Goal: Information Seeking & Learning: Learn about a topic

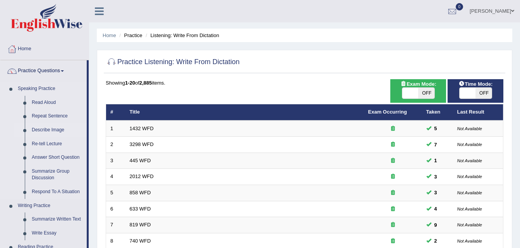
click at [51, 130] on link "Describe Image" at bounding box center [57, 130] width 58 height 14
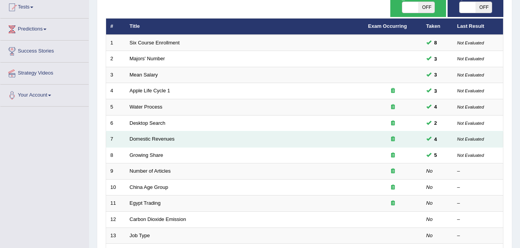
scroll to position [155, 0]
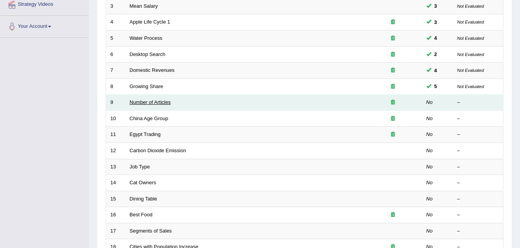
click at [137, 102] on link "Number of Articles" at bounding box center [150, 102] width 41 height 6
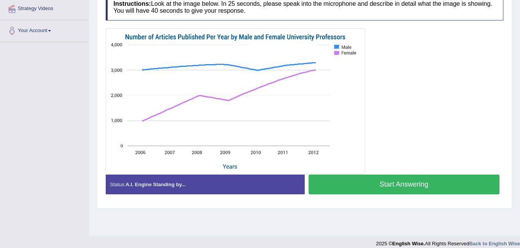
scroll to position [158, 0]
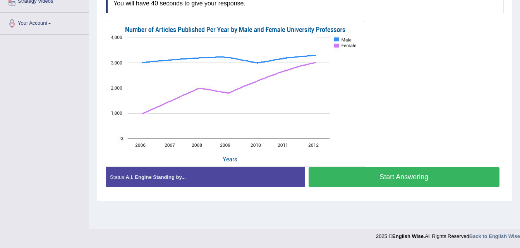
drag, startPoint x: 412, startPoint y: 178, endPoint x: 505, endPoint y: 71, distance: 141.6
click at [510, 69] on div "Practice Speaking: Describe Image 9 Number of Articles Instructions: Look at th…" at bounding box center [304, 73] width 415 height 255
click at [414, 178] on button "Start Answering" at bounding box center [403, 178] width 191 height 20
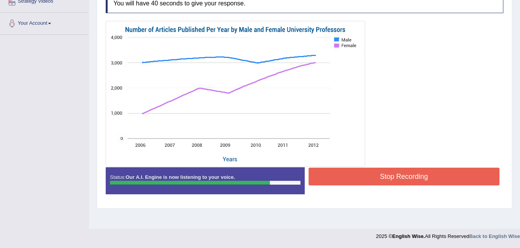
click at [412, 177] on button "Stop Recording" at bounding box center [403, 177] width 191 height 18
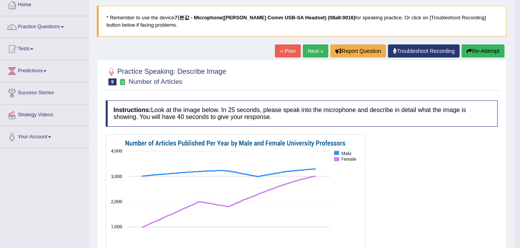
scroll to position [42, 0]
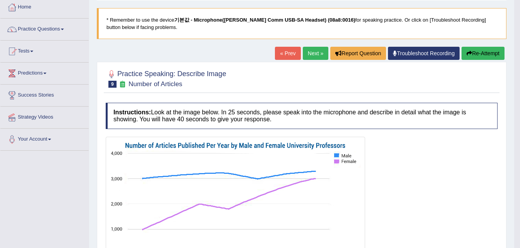
click at [480, 51] on button "Re-Attempt" at bounding box center [482, 53] width 43 height 13
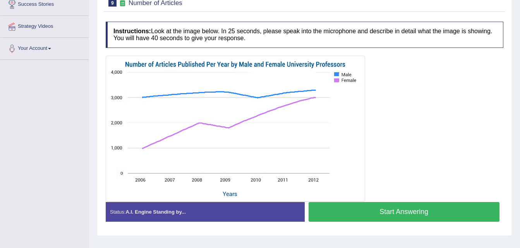
scroll to position [119, 0]
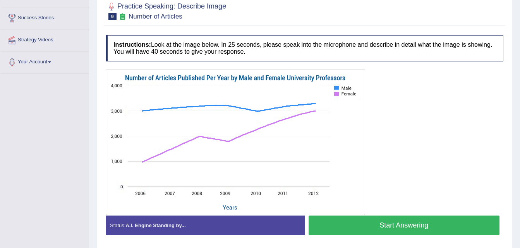
click at [397, 222] on button "Start Answering" at bounding box center [403, 226] width 191 height 20
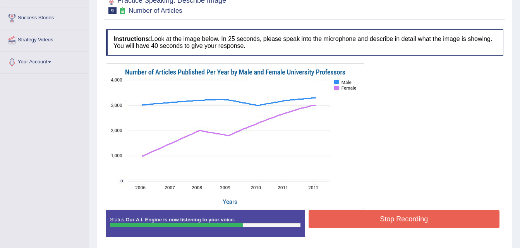
click at [410, 221] on button "Stop Recording" at bounding box center [403, 220] width 191 height 18
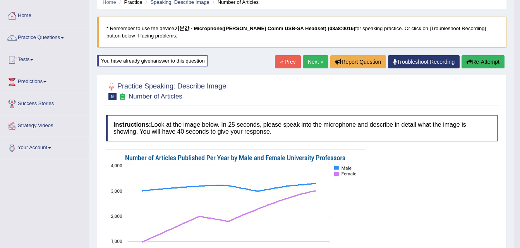
scroll to position [33, 0]
click at [485, 62] on button "Re-Attempt" at bounding box center [482, 62] width 43 height 13
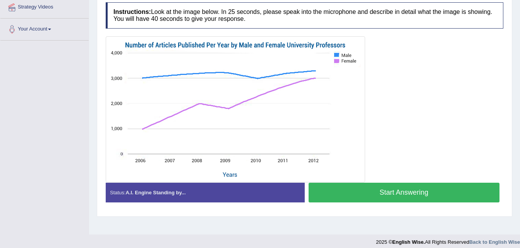
scroll to position [158, 0]
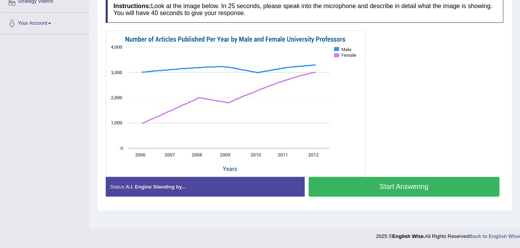
click at [420, 189] on button "Start Answering" at bounding box center [403, 187] width 191 height 20
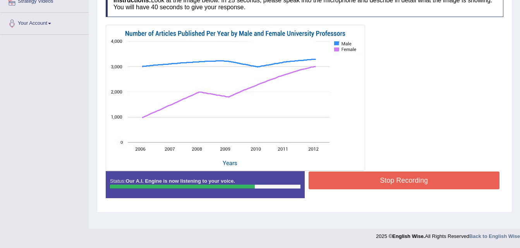
click at [404, 183] on button "Stop Recording" at bounding box center [403, 181] width 191 height 18
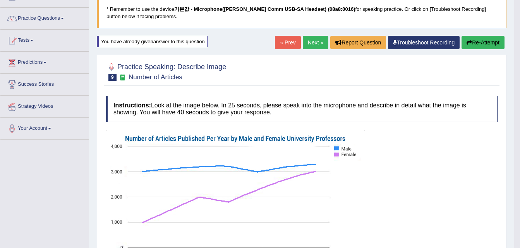
scroll to position [42, 0]
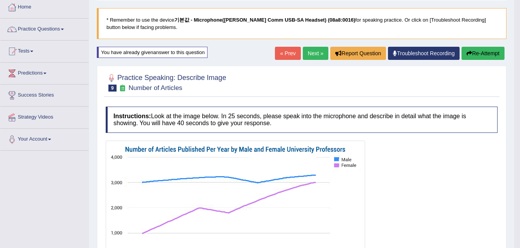
click at [483, 53] on button "Re-Attempt" at bounding box center [482, 53] width 43 height 13
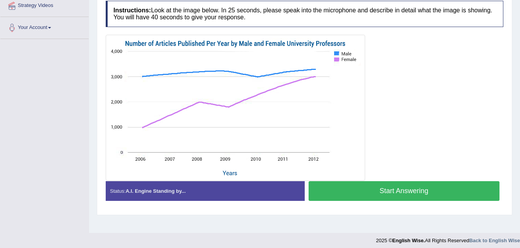
scroll to position [158, 0]
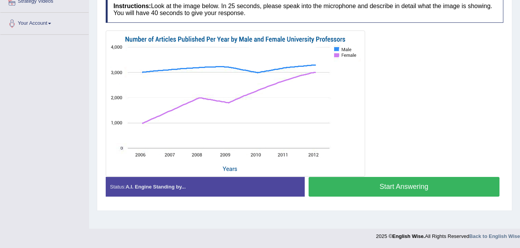
click at [398, 190] on button "Start Answering" at bounding box center [403, 187] width 191 height 20
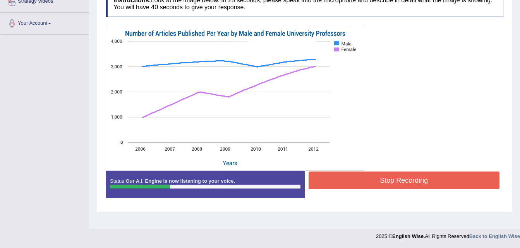
click at [415, 182] on button "Stop Recording" at bounding box center [403, 181] width 191 height 18
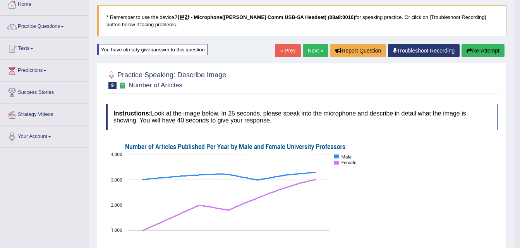
scroll to position [42, 0]
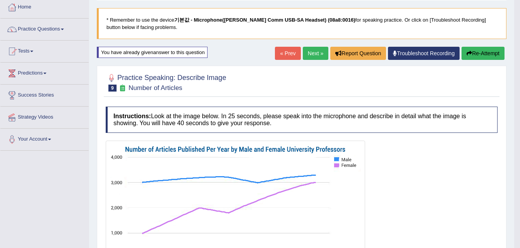
click at [489, 52] on button "Re-Attempt" at bounding box center [482, 53] width 43 height 13
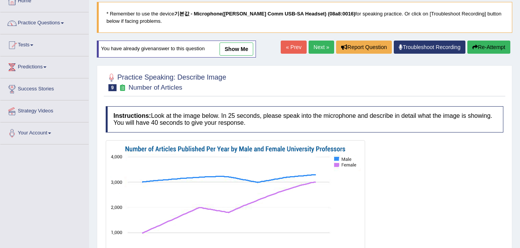
scroll to position [158, 0]
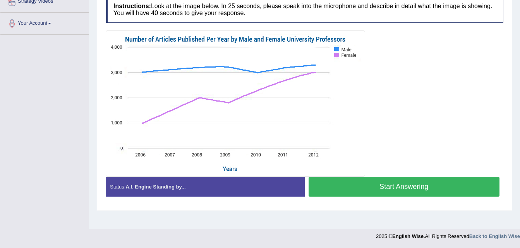
click at [411, 184] on button "Start Answering" at bounding box center [403, 187] width 191 height 20
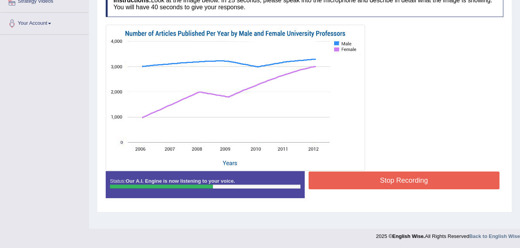
click at [404, 180] on button "Stop Recording" at bounding box center [403, 181] width 191 height 18
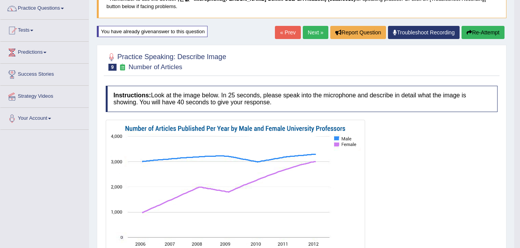
scroll to position [39, 0]
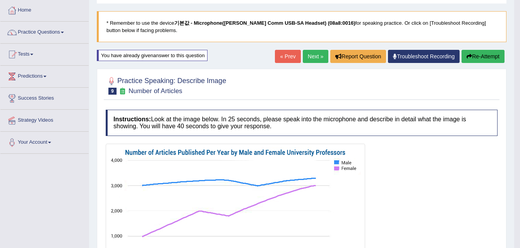
click at [481, 58] on button "Re-Attempt" at bounding box center [482, 56] width 43 height 13
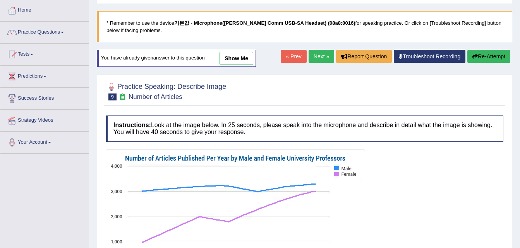
click at [314, 56] on link "Next »" at bounding box center [321, 56] width 26 height 13
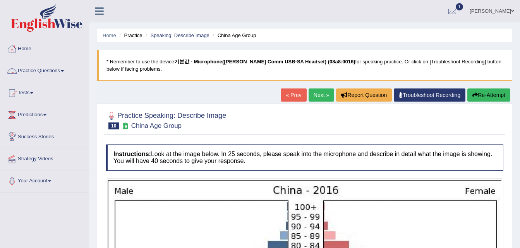
click at [32, 72] on link "Practice Questions" at bounding box center [44, 69] width 88 height 19
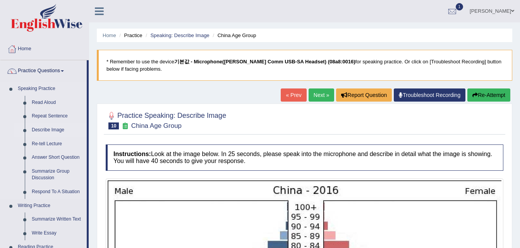
click at [49, 129] on link "Describe Image" at bounding box center [57, 130] width 58 height 14
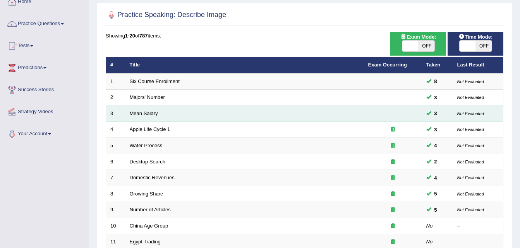
scroll to position [39, 0]
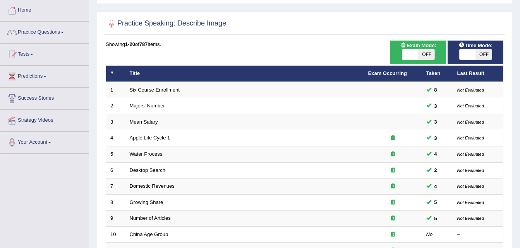
click at [426, 53] on span "OFF" at bounding box center [426, 54] width 16 height 11
checkbox input "true"
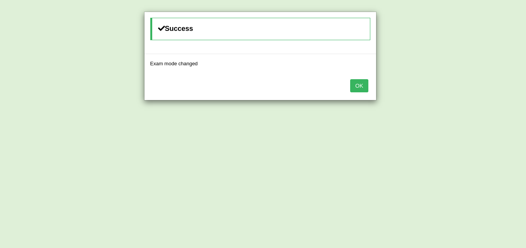
click at [360, 84] on button "OK" at bounding box center [359, 85] width 18 height 13
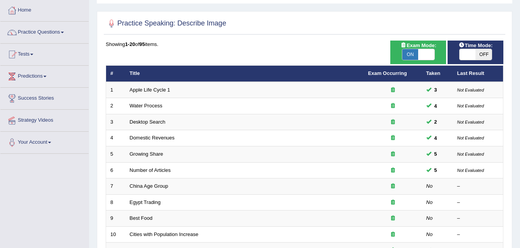
click at [481, 55] on span "OFF" at bounding box center [483, 54] width 16 height 11
checkbox input "true"
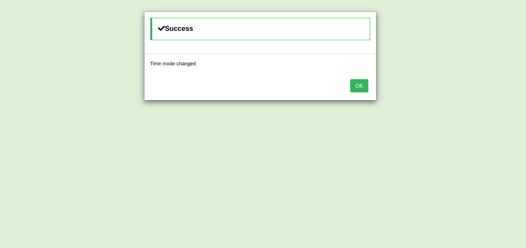
click at [363, 89] on button "OK" at bounding box center [359, 85] width 18 height 13
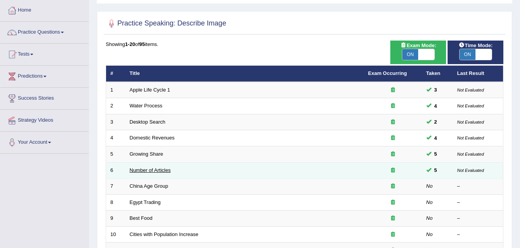
click at [155, 171] on link "Number of Articles" at bounding box center [150, 171] width 41 height 6
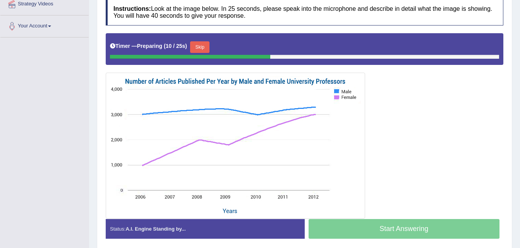
scroll to position [185, 0]
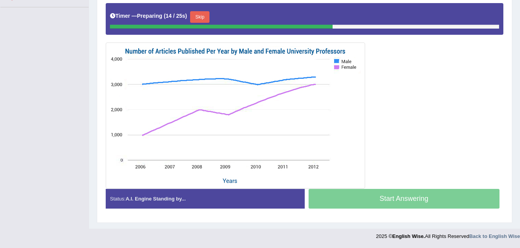
click at [198, 19] on button "Skip" at bounding box center [199, 17] width 19 height 12
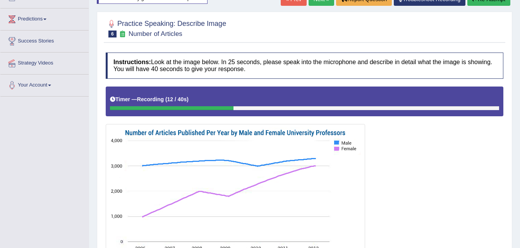
scroll to position [178, 0]
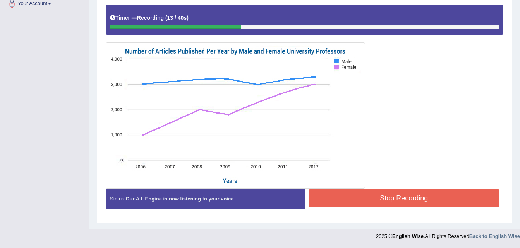
click at [413, 199] on button "Stop Recording" at bounding box center [403, 199] width 191 height 18
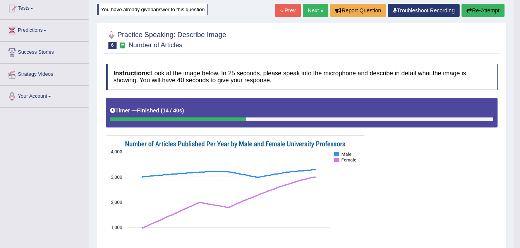
scroll to position [62, 0]
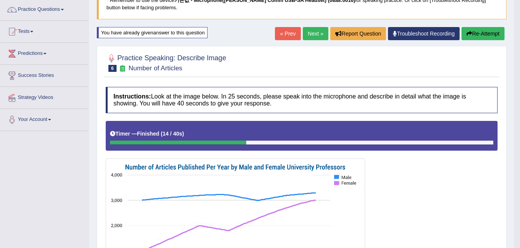
click at [488, 33] on button "Re-Attempt" at bounding box center [482, 33] width 43 height 13
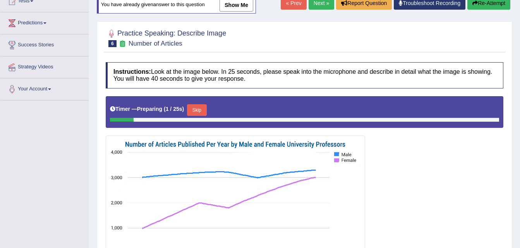
scroll to position [180, 0]
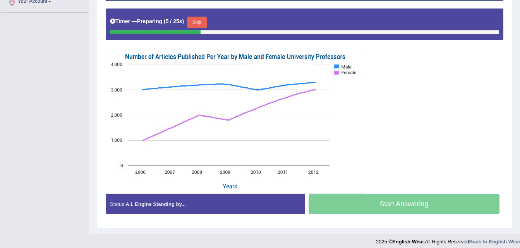
click at [199, 23] on button "Skip" at bounding box center [196, 23] width 19 height 12
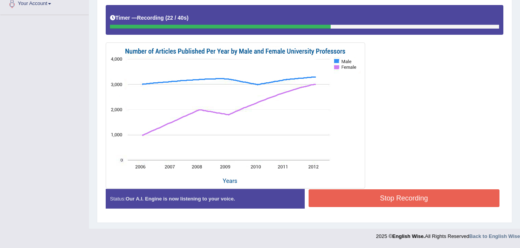
click at [397, 198] on button "Stop Recording" at bounding box center [403, 199] width 191 height 18
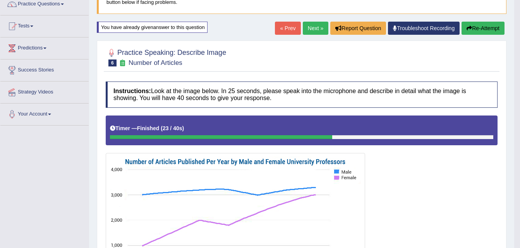
scroll to position [62, 0]
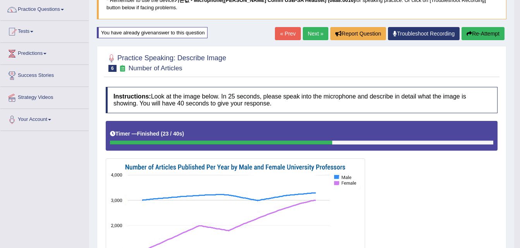
click at [480, 33] on button "Re-Attempt" at bounding box center [482, 33] width 43 height 13
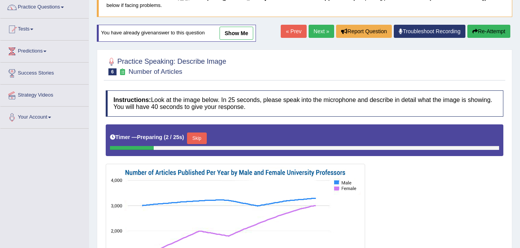
click at [197, 135] on button "Skip" at bounding box center [196, 139] width 19 height 12
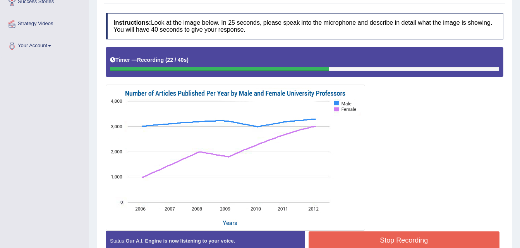
scroll to position [178, 0]
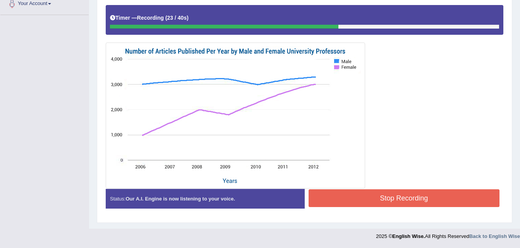
click at [409, 199] on button "Stop Recording" at bounding box center [403, 199] width 191 height 18
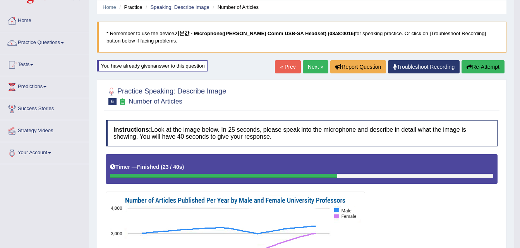
scroll to position [25, 0]
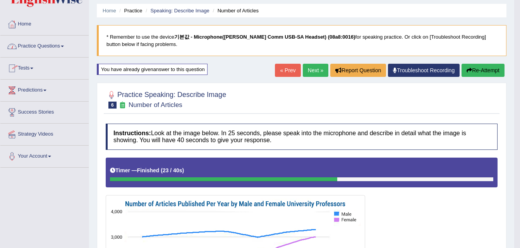
click at [45, 47] on link "Practice Questions" at bounding box center [44, 45] width 88 height 19
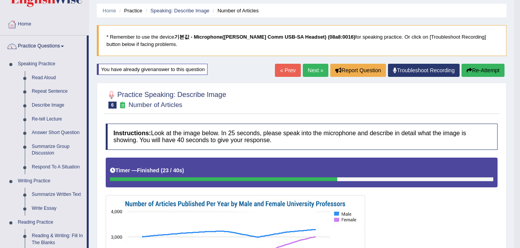
click at [310, 70] on link "Next »" at bounding box center [316, 70] width 26 height 13
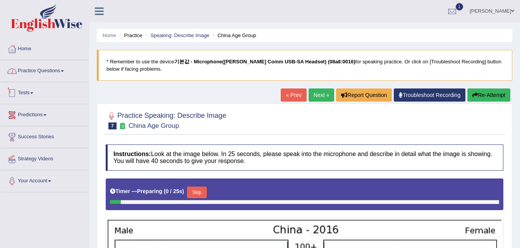
click at [41, 72] on link "Practice Questions" at bounding box center [44, 69] width 88 height 19
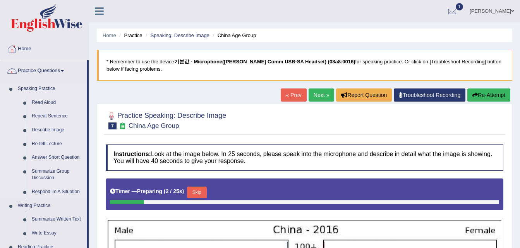
click at [42, 130] on link "Describe Image" at bounding box center [57, 130] width 58 height 14
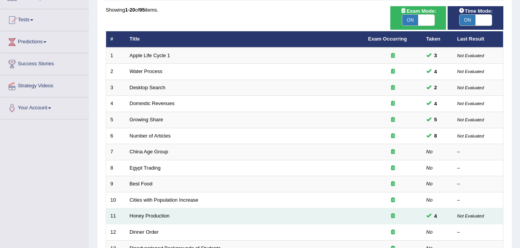
scroll to position [77, 0]
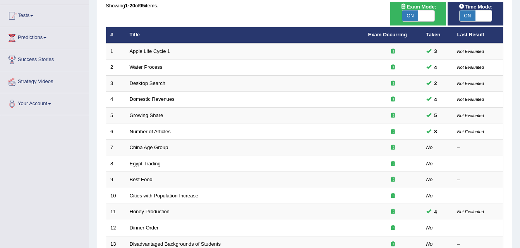
click at [411, 14] on span "ON" at bounding box center [410, 15] width 16 height 11
checkbox input "false"
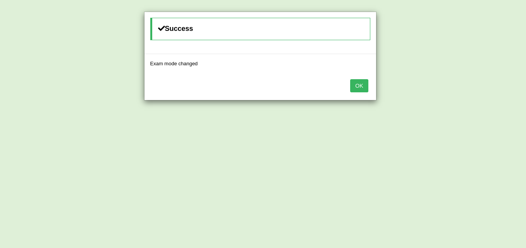
click at [361, 86] on button "OK" at bounding box center [359, 85] width 18 height 13
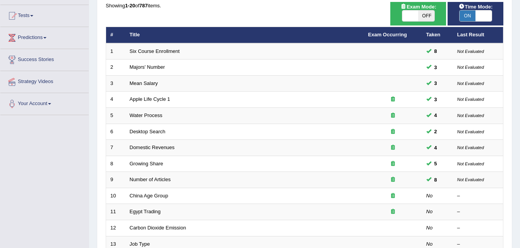
click at [468, 15] on span "ON" at bounding box center [467, 15] width 16 height 11
checkbox input "false"
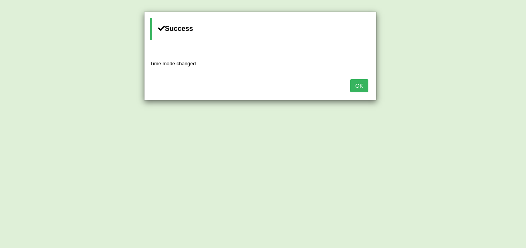
click at [358, 84] on button "OK" at bounding box center [359, 85] width 18 height 13
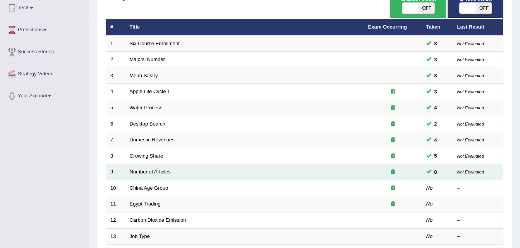
scroll to position [116, 0]
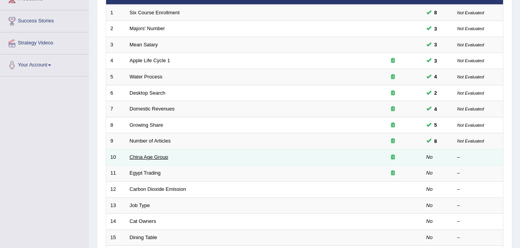
click at [152, 160] on link "China Age Group" at bounding box center [149, 157] width 39 height 6
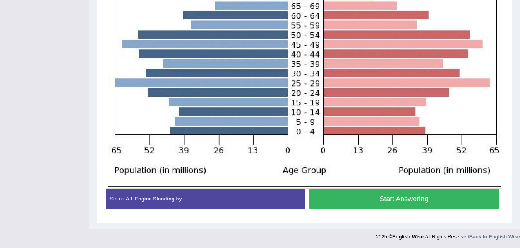
scroll to position [269, 0]
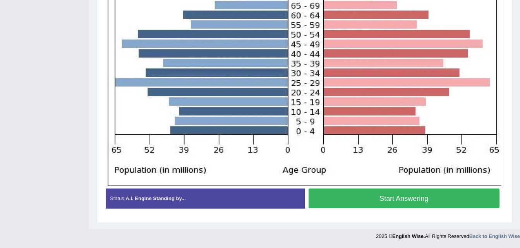
click at [417, 197] on button "Start Answering" at bounding box center [403, 199] width 191 height 20
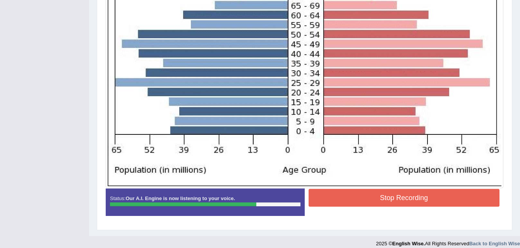
click at [400, 199] on button "Stop Recording" at bounding box center [403, 198] width 191 height 18
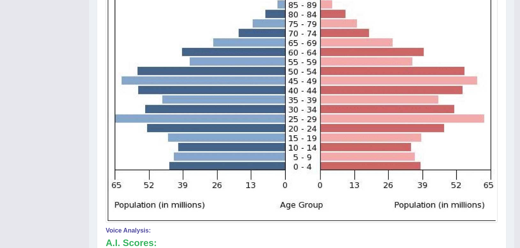
scroll to position [76, 0]
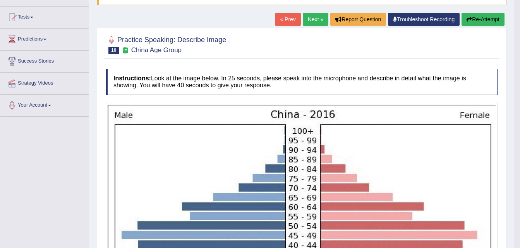
click at [478, 21] on button "Re-Attempt" at bounding box center [482, 19] width 43 height 13
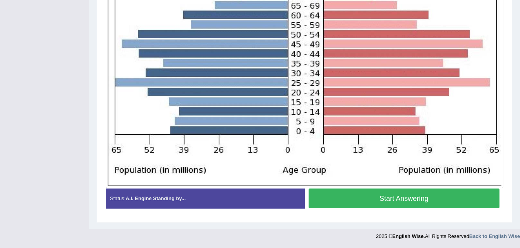
click at [389, 195] on button "Start Answering" at bounding box center [403, 199] width 191 height 20
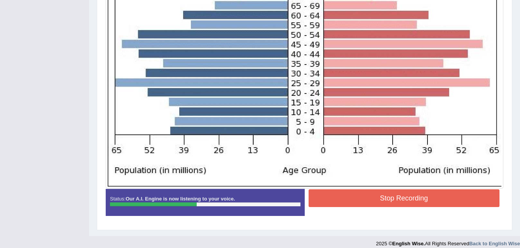
click at [415, 199] on button "Stop Recording" at bounding box center [403, 199] width 191 height 18
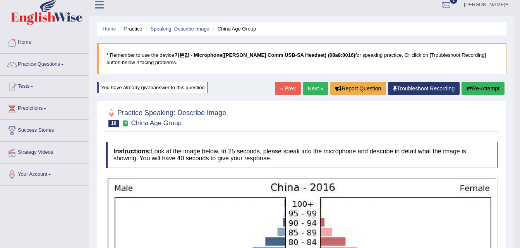
scroll to position [2, 0]
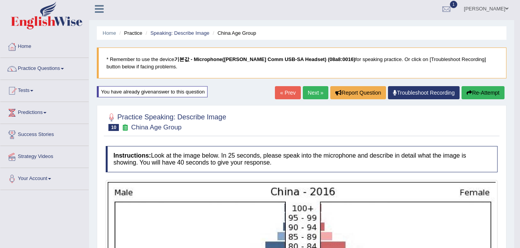
click at [478, 92] on button "Re-Attempt" at bounding box center [482, 92] width 43 height 13
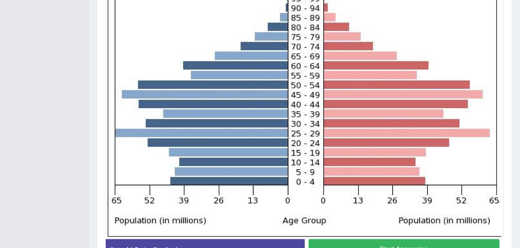
scroll to position [279, 0]
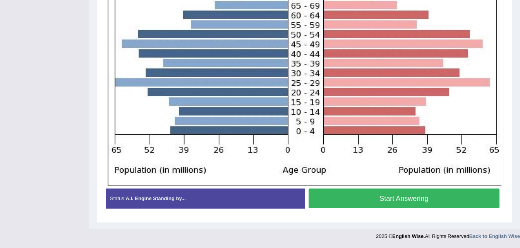
click at [401, 202] on button "Start Answering" at bounding box center [403, 199] width 191 height 20
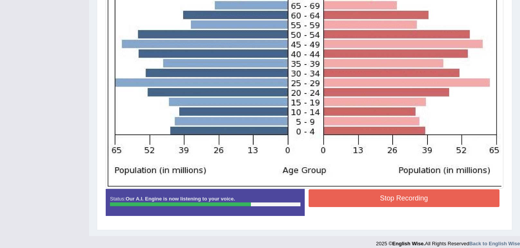
click at [421, 201] on button "Stop Recording" at bounding box center [403, 199] width 191 height 18
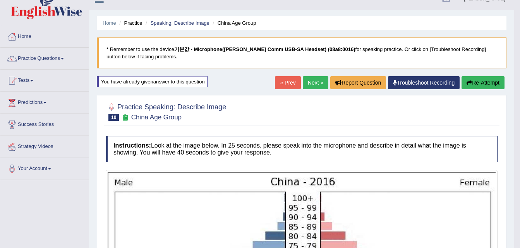
scroll to position [7, 0]
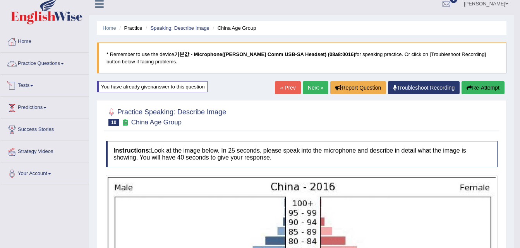
click at [34, 64] on link "Practice Questions" at bounding box center [44, 62] width 88 height 19
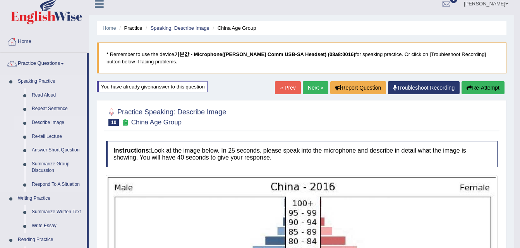
click at [39, 121] on link "Describe Image" at bounding box center [57, 123] width 58 height 14
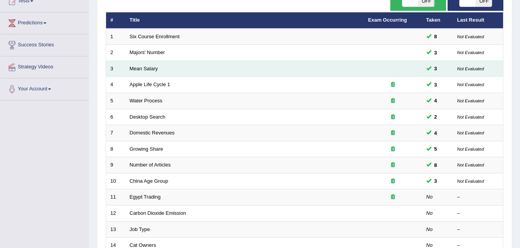
scroll to position [155, 0]
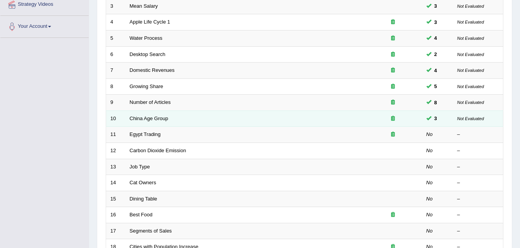
click at [472, 119] on small "Not Evaluated" at bounding box center [470, 118] width 27 height 5
click at [393, 119] on icon at bounding box center [393, 118] width 4 height 5
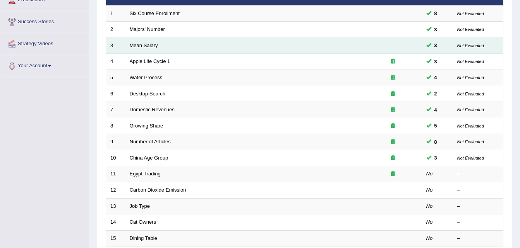
scroll to position [116, 0]
